Goal: Information Seeking & Learning: Learn about a topic

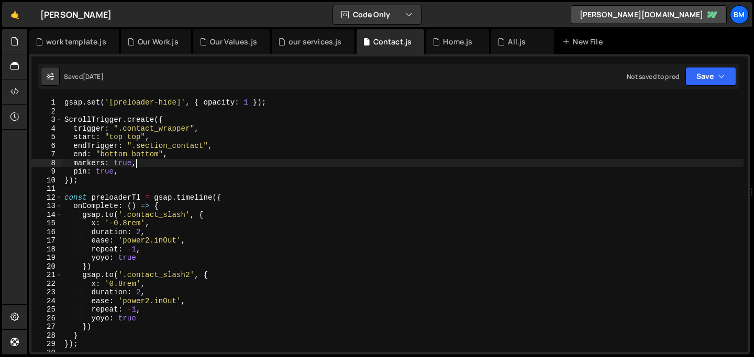
scroll to position [0, 4]
click at [508, 46] on div "All.js" at bounding box center [517, 42] width 18 height 10
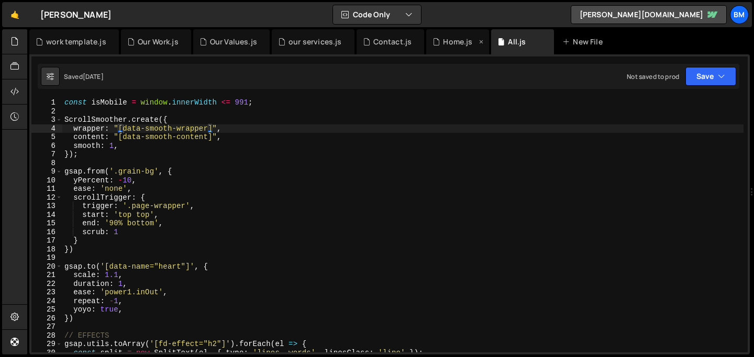
click at [452, 41] on div "Home.js" at bounding box center [457, 42] width 29 height 10
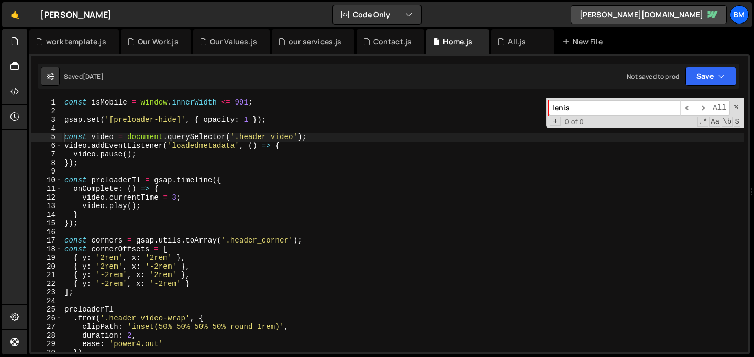
type textarea "const preloaderTl = gsap.timeline({"
click at [262, 177] on div "const isMobile = window . innerWidth <= 991 ; gsap . set ( '[preloader-hide]' ,…" at bounding box center [402, 234] width 681 height 272
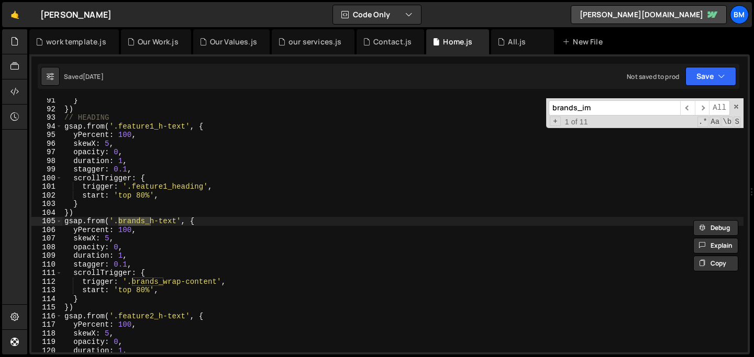
scroll to position [1073, 0]
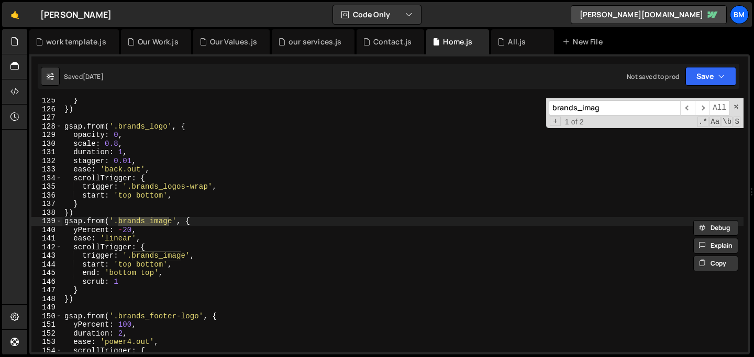
type input "brands_imag"
click at [206, 225] on div "} }) gsap . from ( '.brands_logo' , { opacity : 0 , scale : 0.8 , duration : 1 …" at bounding box center [402, 232] width 681 height 272
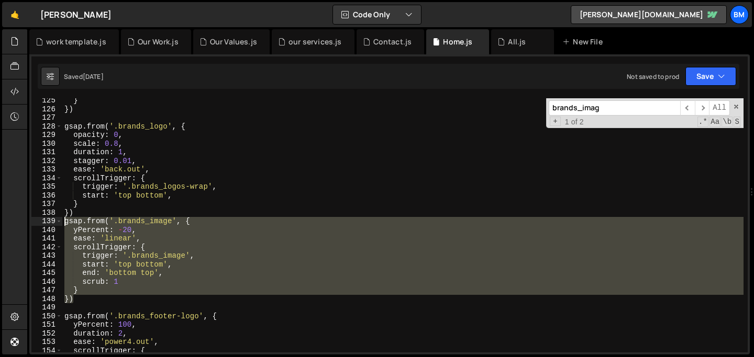
drag, startPoint x: 79, startPoint y: 299, endPoint x: 33, endPoint y: 222, distance: 88.9
click at [33, 222] on div "gsap.from('.brands_image', { 125 126 127 128 129 130 131 132 133 134 135 136 13…" at bounding box center [389, 225] width 716 height 254
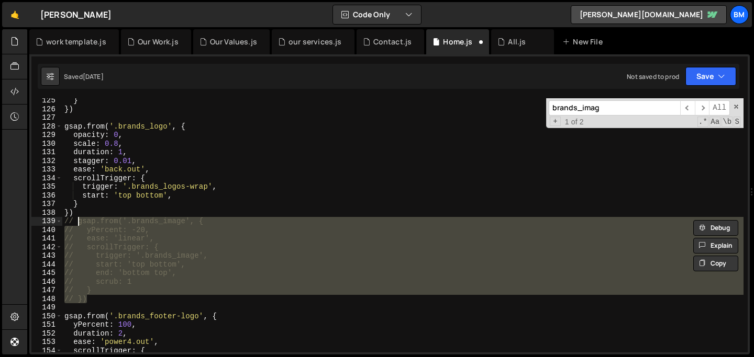
type textarea "// gsap.from('.brands_image', {"
